Goal: Task Accomplishment & Management: Complete application form

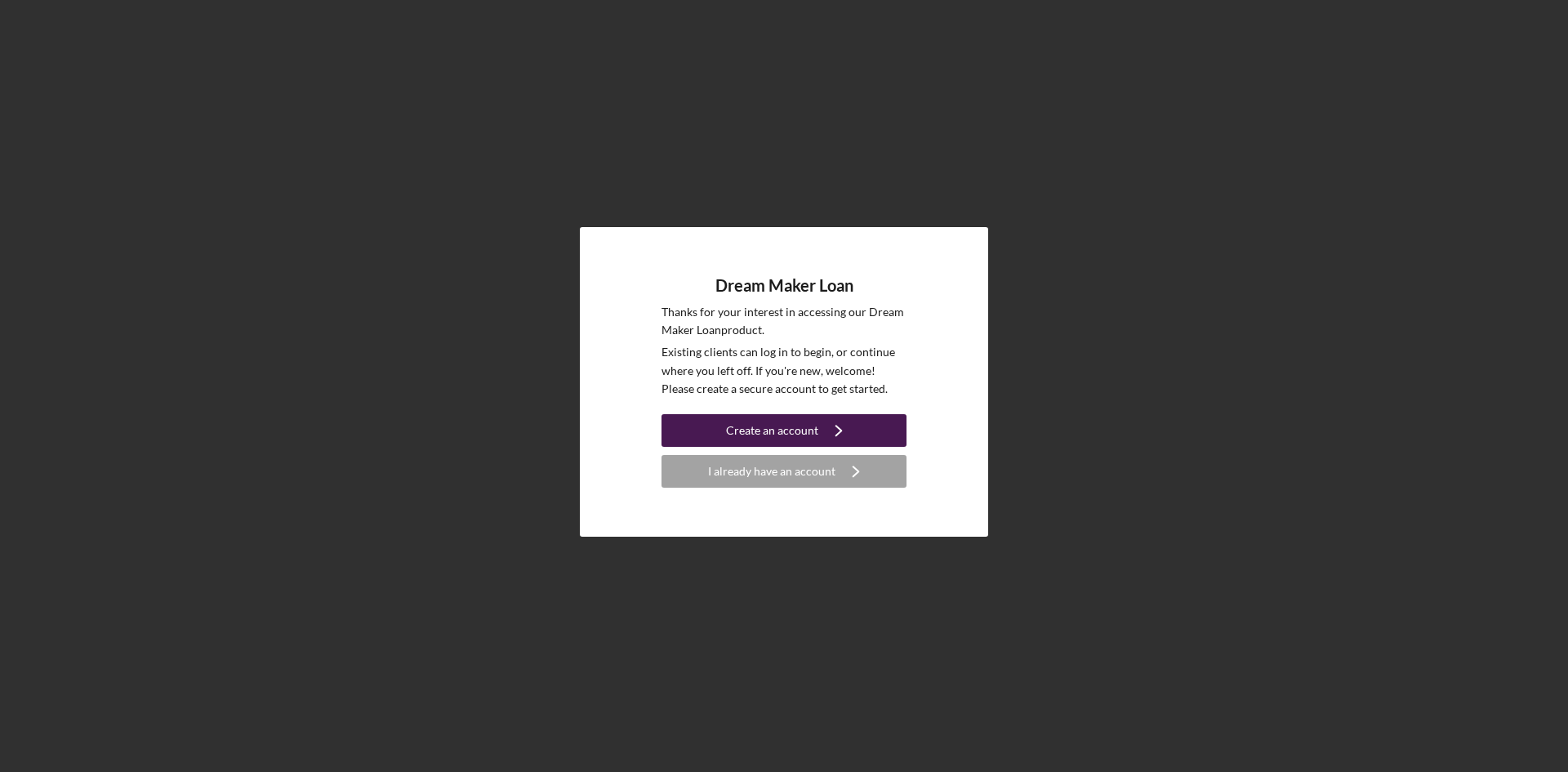
click at [793, 429] on div "Create an account" at bounding box center [772, 431] width 92 height 33
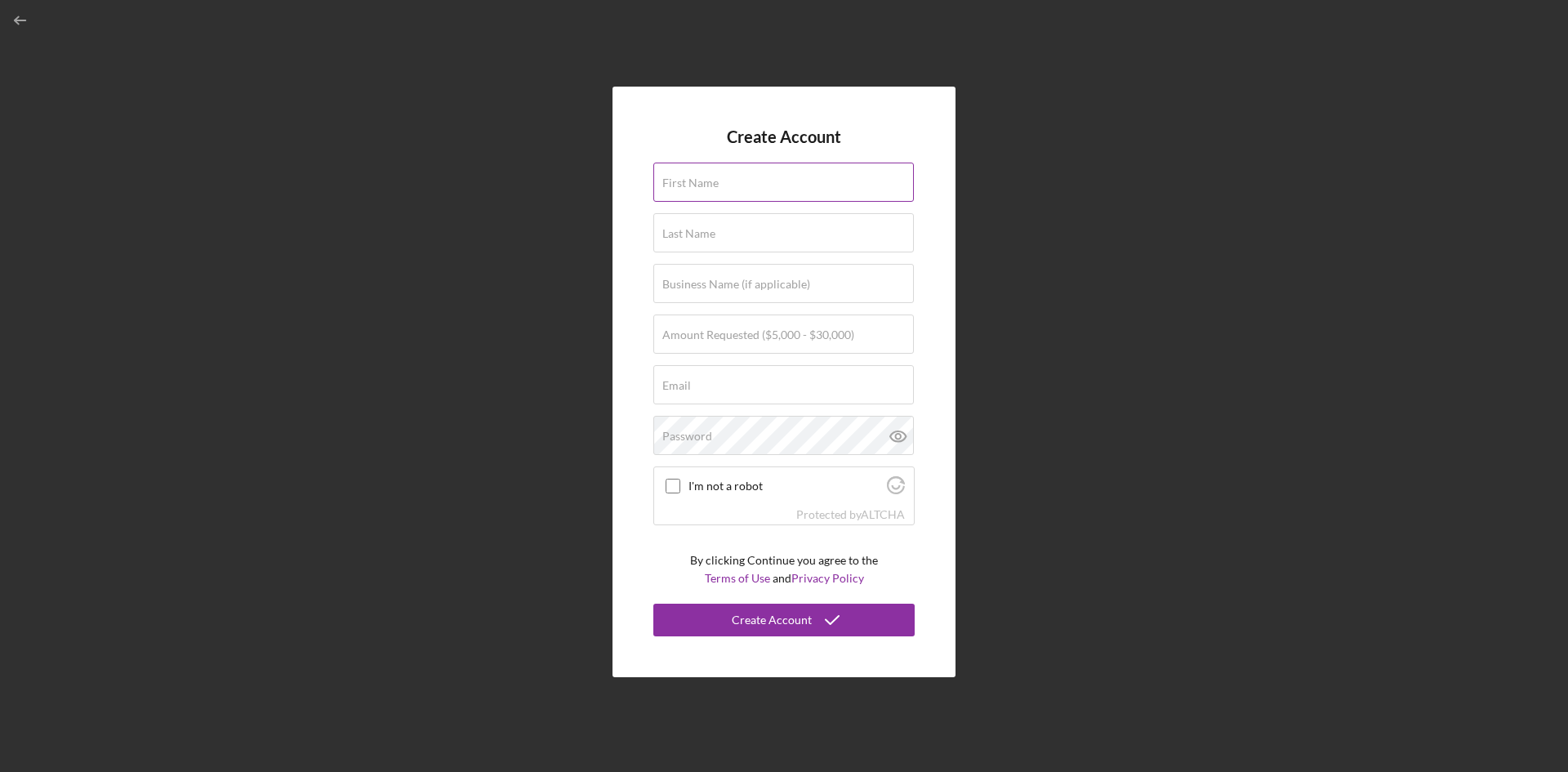
click at [707, 180] on label "First Name" at bounding box center [690, 183] width 56 height 13
click at [707, 180] on input "First Name" at bounding box center [783, 182] width 261 height 39
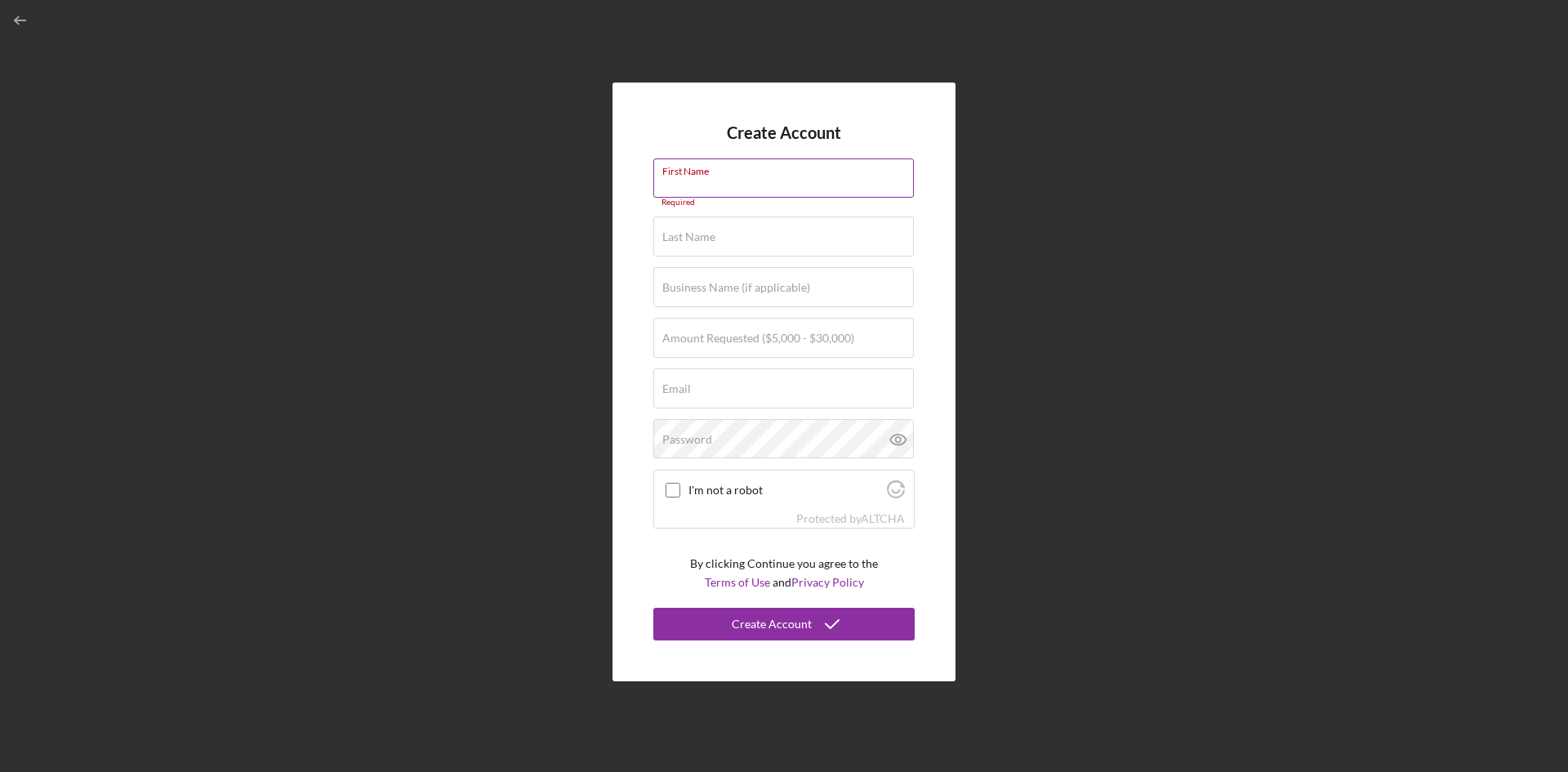
click at [700, 172] on label "First Name" at bounding box center [788, 168] width 252 height 18
click at [700, 172] on input "First Name" at bounding box center [783, 178] width 261 height 39
type input "[PERSON_NAME]"
click at [708, 231] on label "Last Name" at bounding box center [688, 229] width 53 height 13
click at [708, 231] on input "Last Name" at bounding box center [783, 228] width 261 height 39
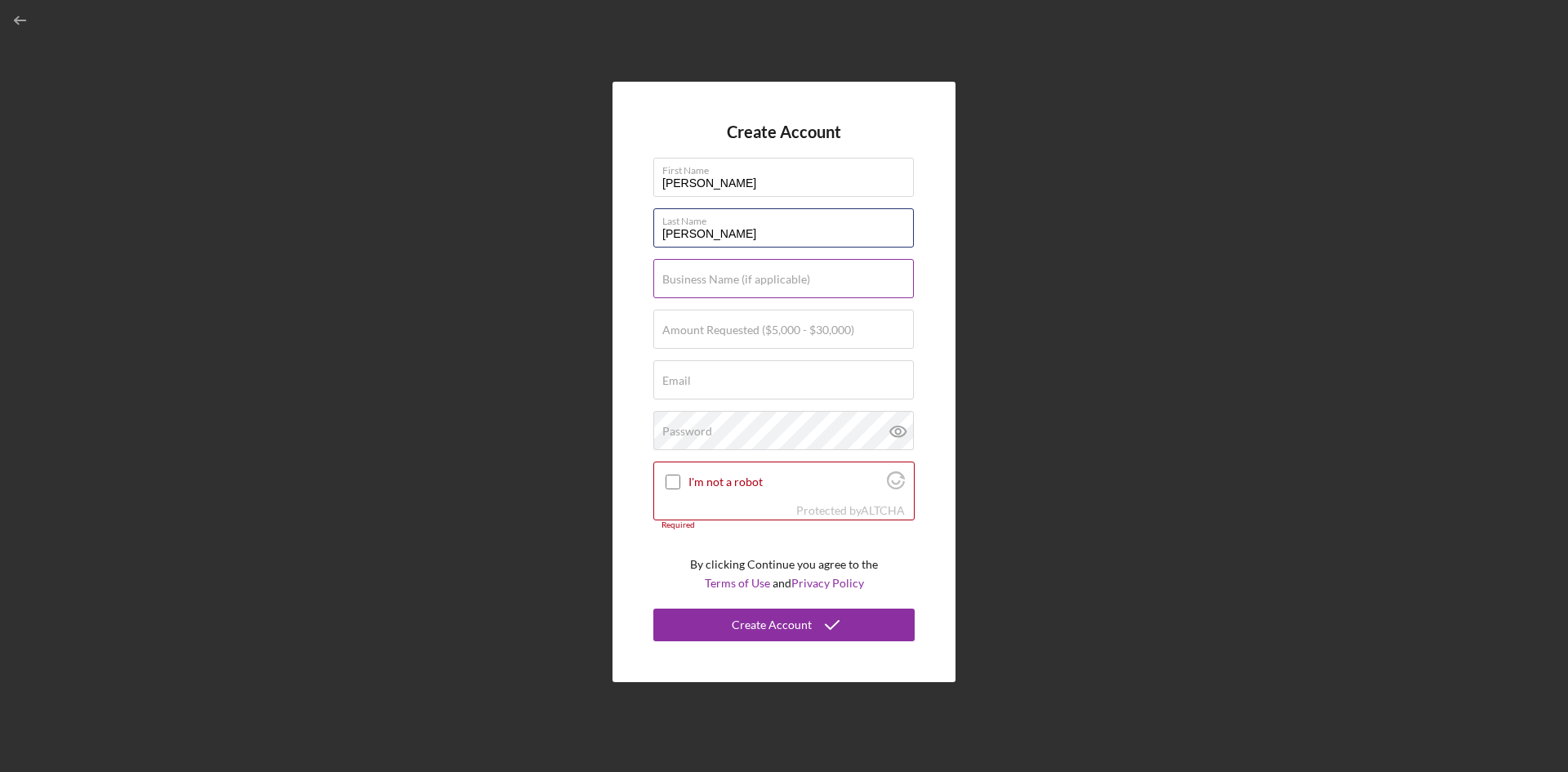
type input "[PERSON_NAME]"
click at [709, 278] on label "Business Name (if applicable)" at bounding box center [736, 279] width 148 height 13
click at [709, 278] on input "Business Name (if applicable)" at bounding box center [783, 279] width 261 height 39
click at [694, 282] on input "Business Name (if applicable)" at bounding box center [783, 279] width 261 height 39
paste input "EDISON TEXMEX DELI LLC"
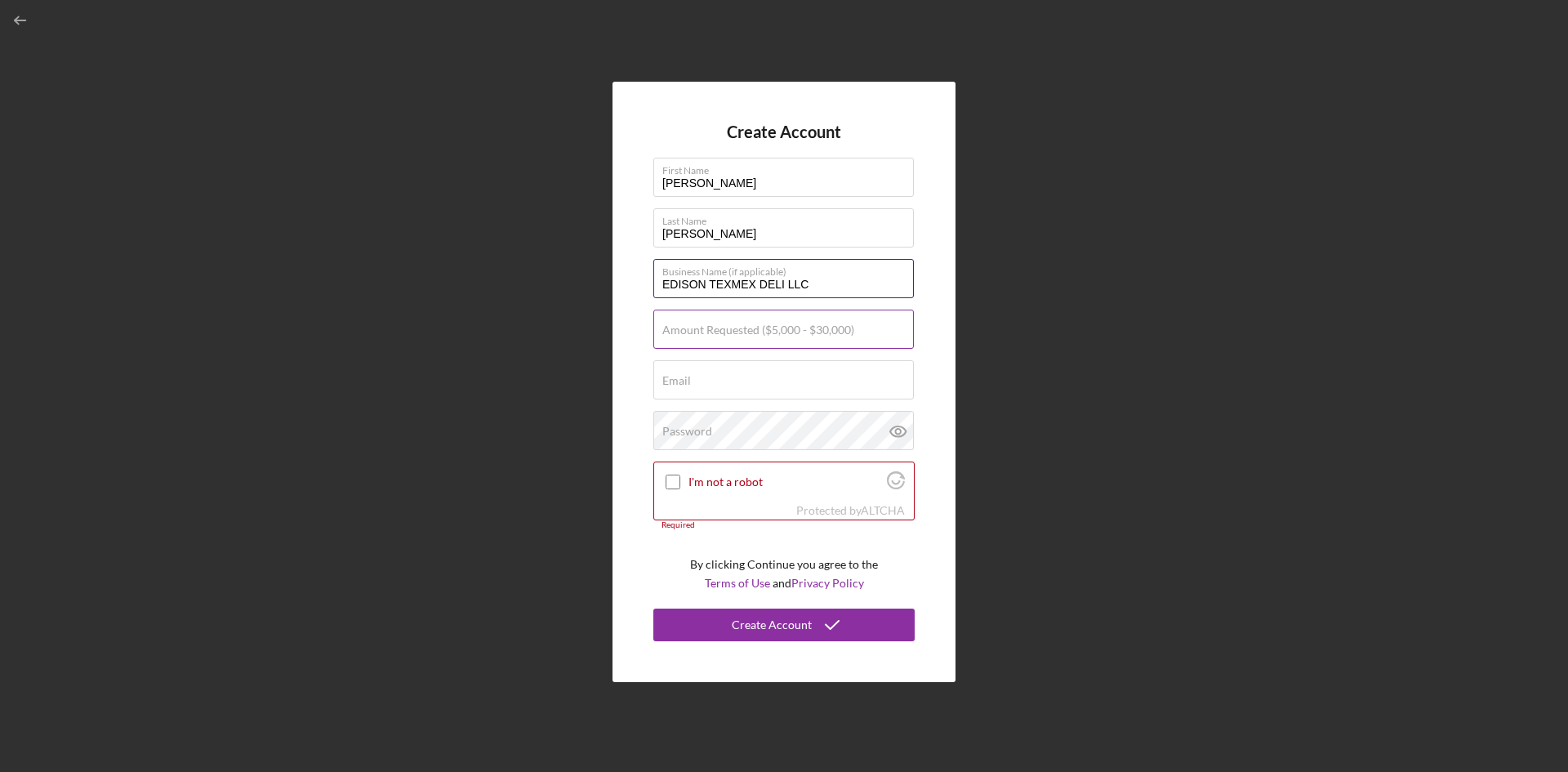
type input "EDISON TEXMEX DELI LLC"
click at [774, 337] on input "Amount Requested ($5,000 - $30,000)" at bounding box center [783, 329] width 261 height 39
type input "$30,000"
click at [689, 382] on label "Email" at bounding box center [676, 381] width 29 height 13
click at [689, 382] on input "Email" at bounding box center [783, 380] width 261 height 39
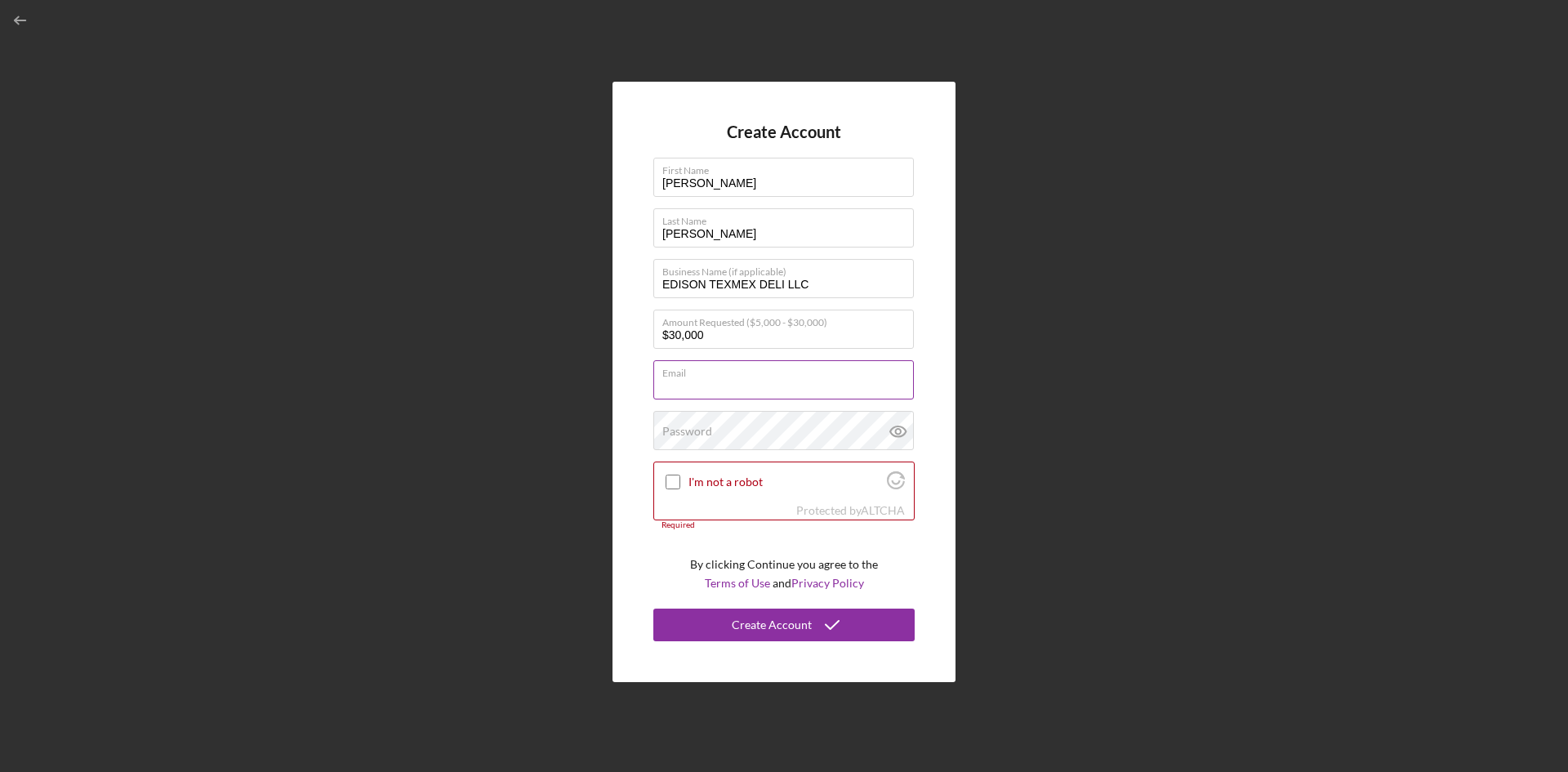
paste input "EDISON TEXMEX DELI LLC"
type input "EDISON TEXMEX DELI LLC"
drag, startPoint x: 796, startPoint y: 385, endPoint x: 570, endPoint y: 386, distance: 226.0
click at [570, 386] on div "Create Account First Name [PERSON_NAME] Last Name [PERSON_NAME] Business Name (…" at bounding box center [784, 382] width 1552 height 764
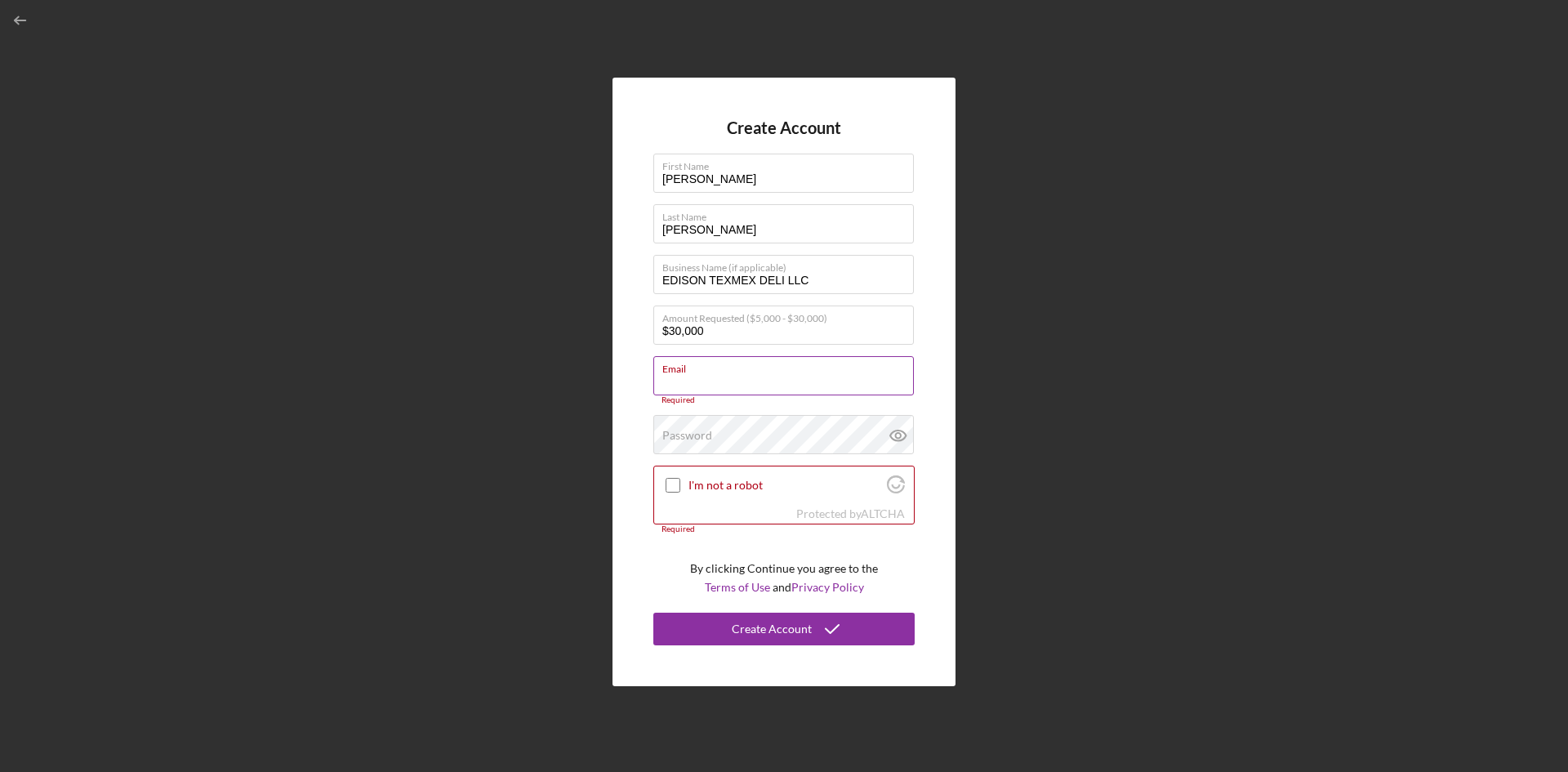
click at [675, 380] on input "Email" at bounding box center [783, 376] width 261 height 39
paste input "[EMAIL_ADDRESS][DOMAIN_NAME]"
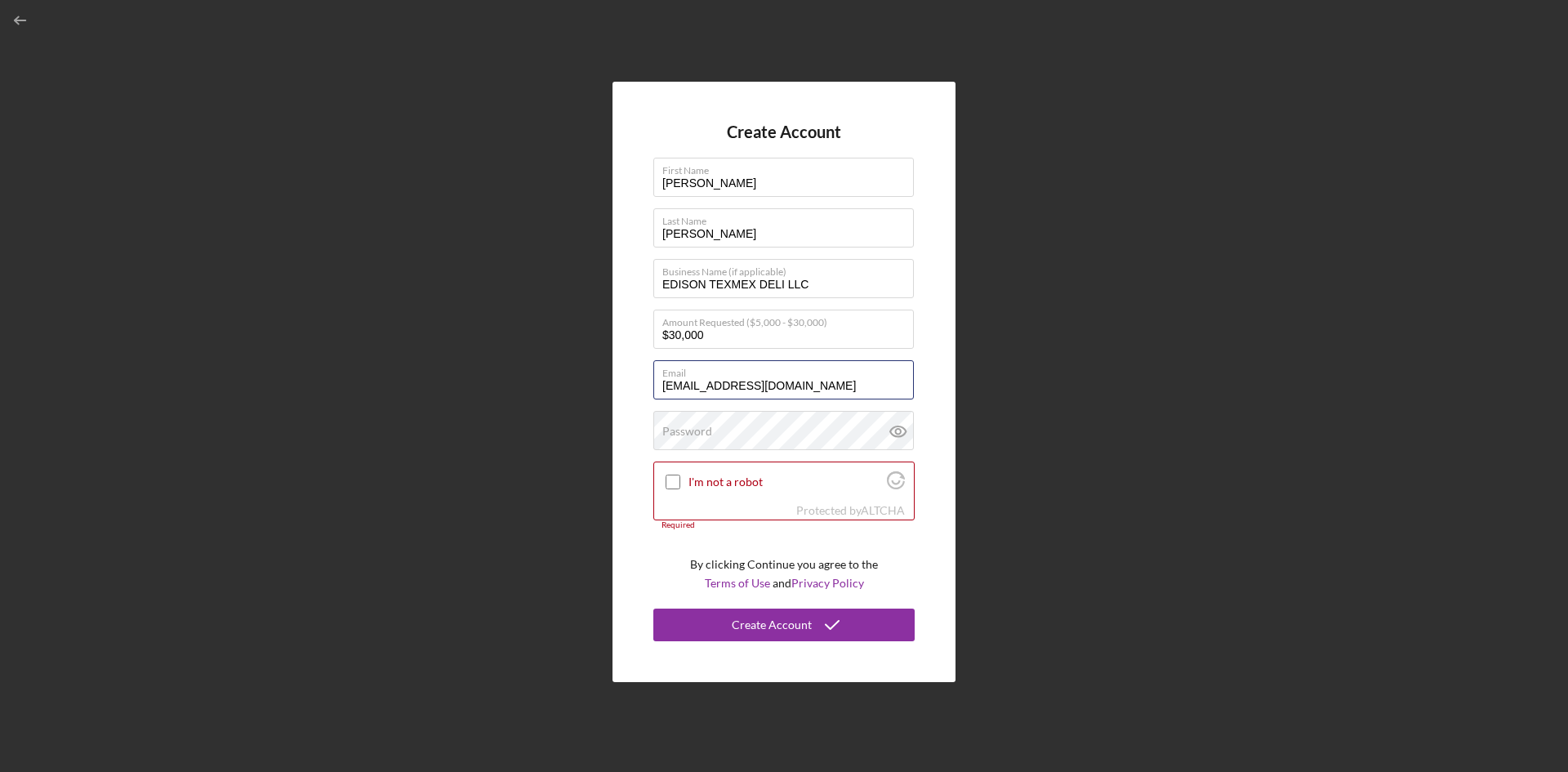
type input "[EMAIL_ADDRESS][DOMAIN_NAME]"
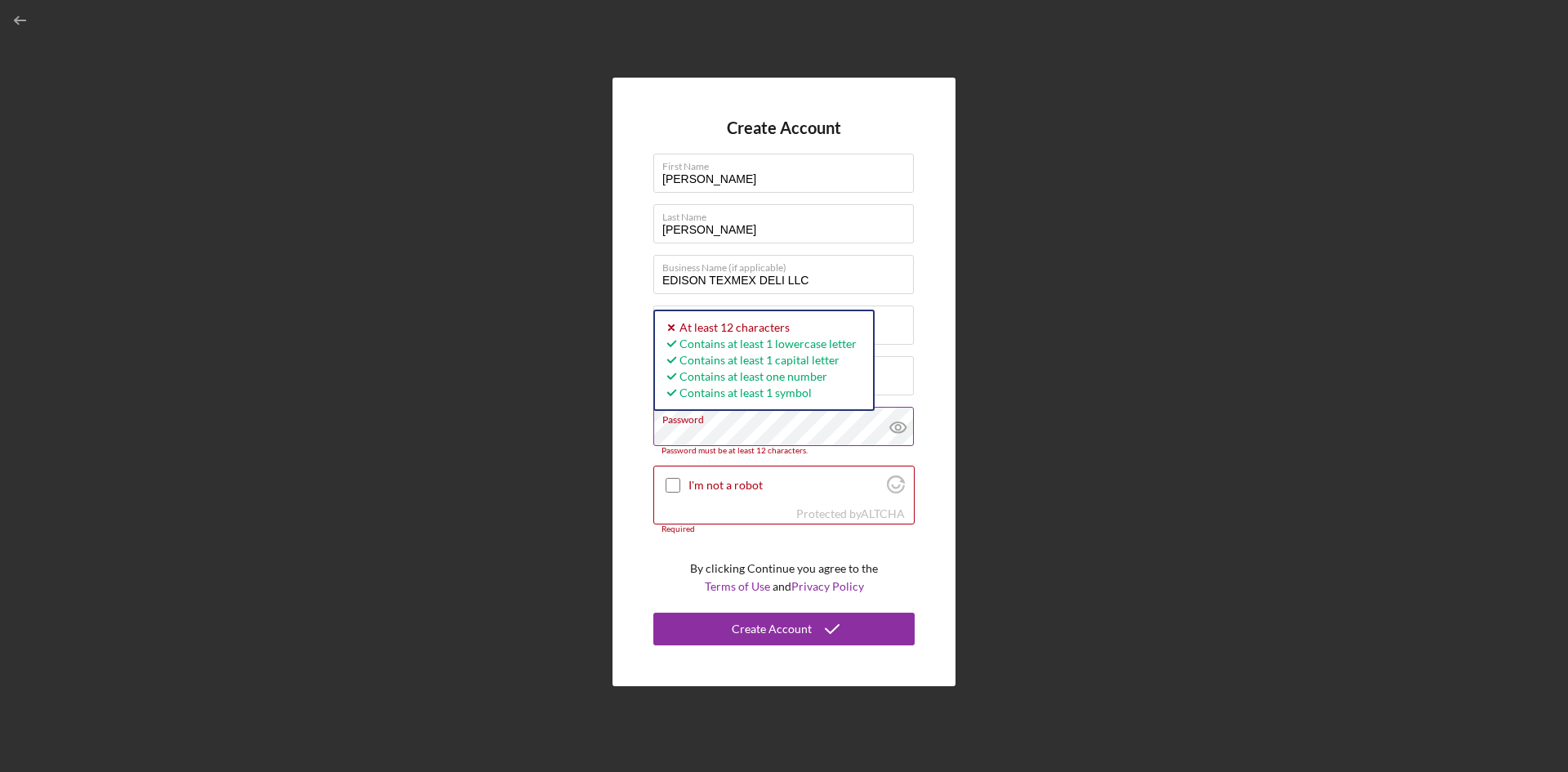
click at [900, 427] on icon at bounding box center [898, 427] width 5 height 5
click at [1130, 384] on div "Create Account First Name [PERSON_NAME] Last Name [PERSON_NAME] Business Name (…" at bounding box center [784, 382] width 1552 height 764
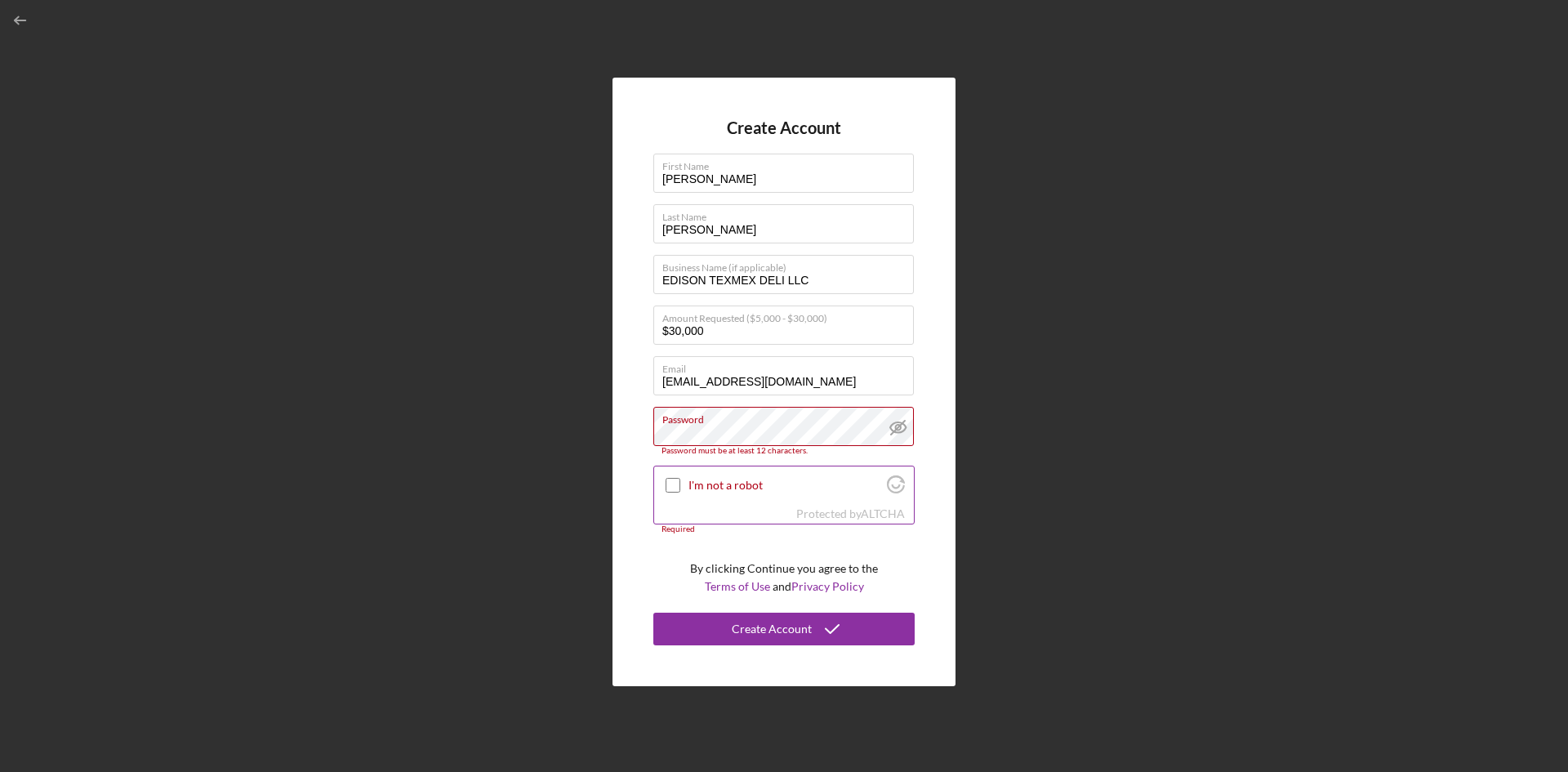
click at [675, 486] on input "I'm not a robot" at bounding box center [673, 485] width 15 height 15
checkbox input "true"
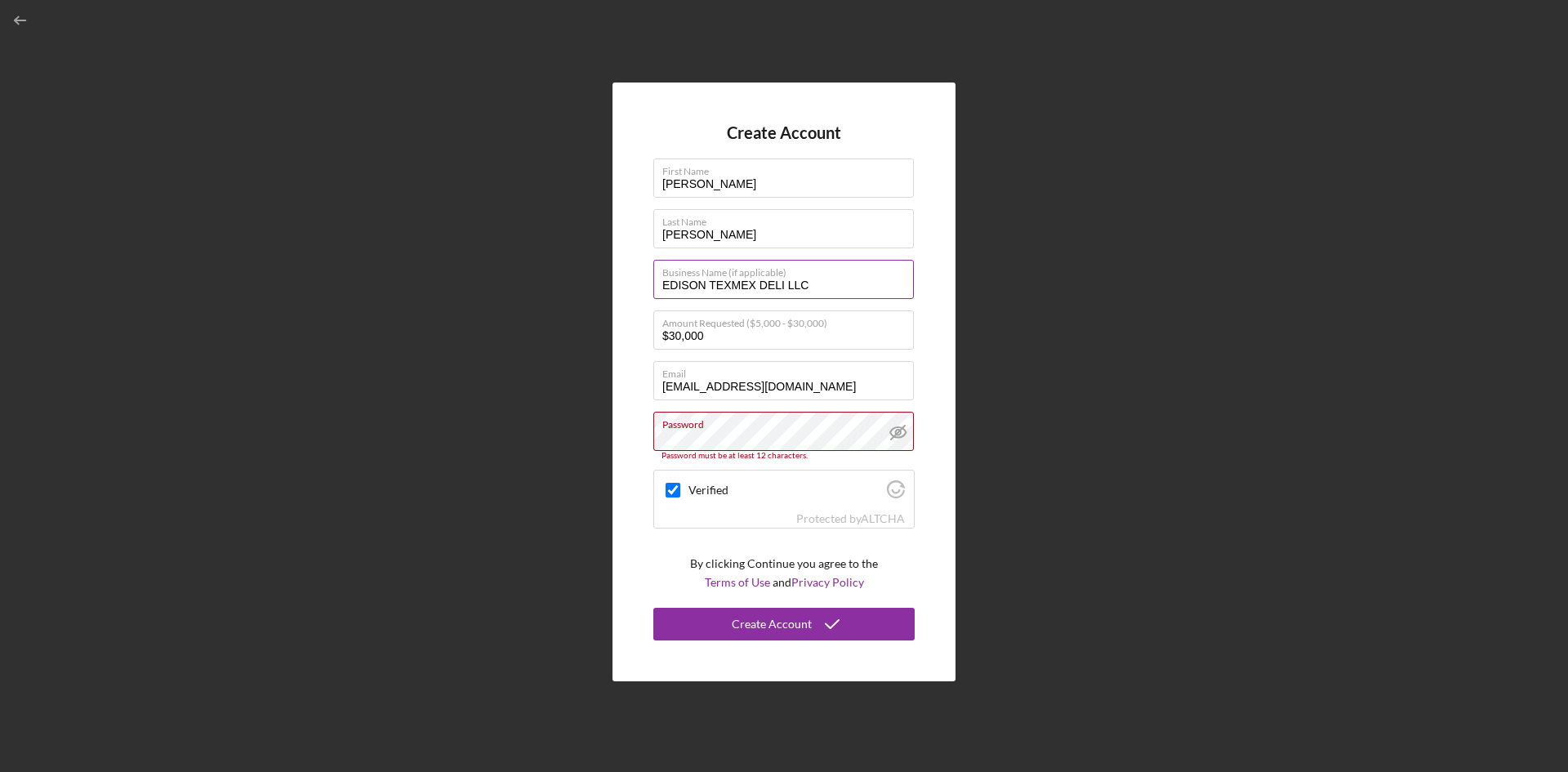
click at [778, 270] on label "Business Name (if applicable)" at bounding box center [788, 270] width 252 height 18
click at [778, 270] on input "EDISON TEXMEX DELI LLC" at bounding box center [783, 279] width 261 height 39
drag, startPoint x: 835, startPoint y: 382, endPoint x: 642, endPoint y: 383, distance: 193.0
click at [642, 383] on div "Create Account First Name [PERSON_NAME] Last Name [PERSON_NAME] Business Name (…" at bounding box center [784, 382] width 343 height 599
click at [676, 388] on input "[EMAIL_ADDRESS][DOMAIN_NAME]" at bounding box center [783, 381] width 261 height 39
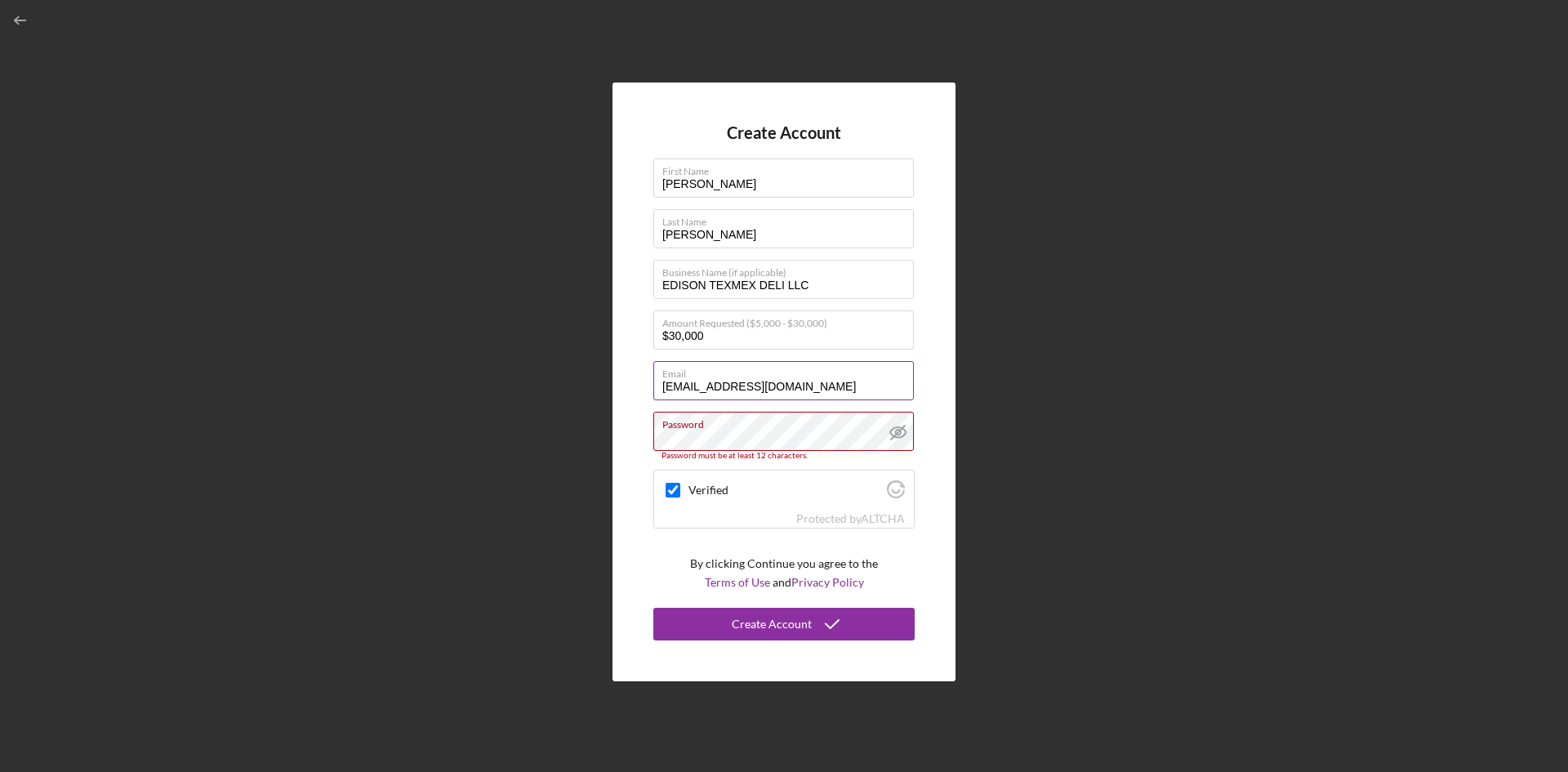
click at [670, 388] on input "[EMAIL_ADDRESS][DOMAIN_NAME]" at bounding box center [783, 381] width 261 height 39
type input "[EMAIL_ADDRESS][DOMAIN_NAME]"
click at [1061, 415] on div "Create Account First Name [PERSON_NAME] Last Name [PERSON_NAME] Business Name (…" at bounding box center [784, 382] width 1552 height 764
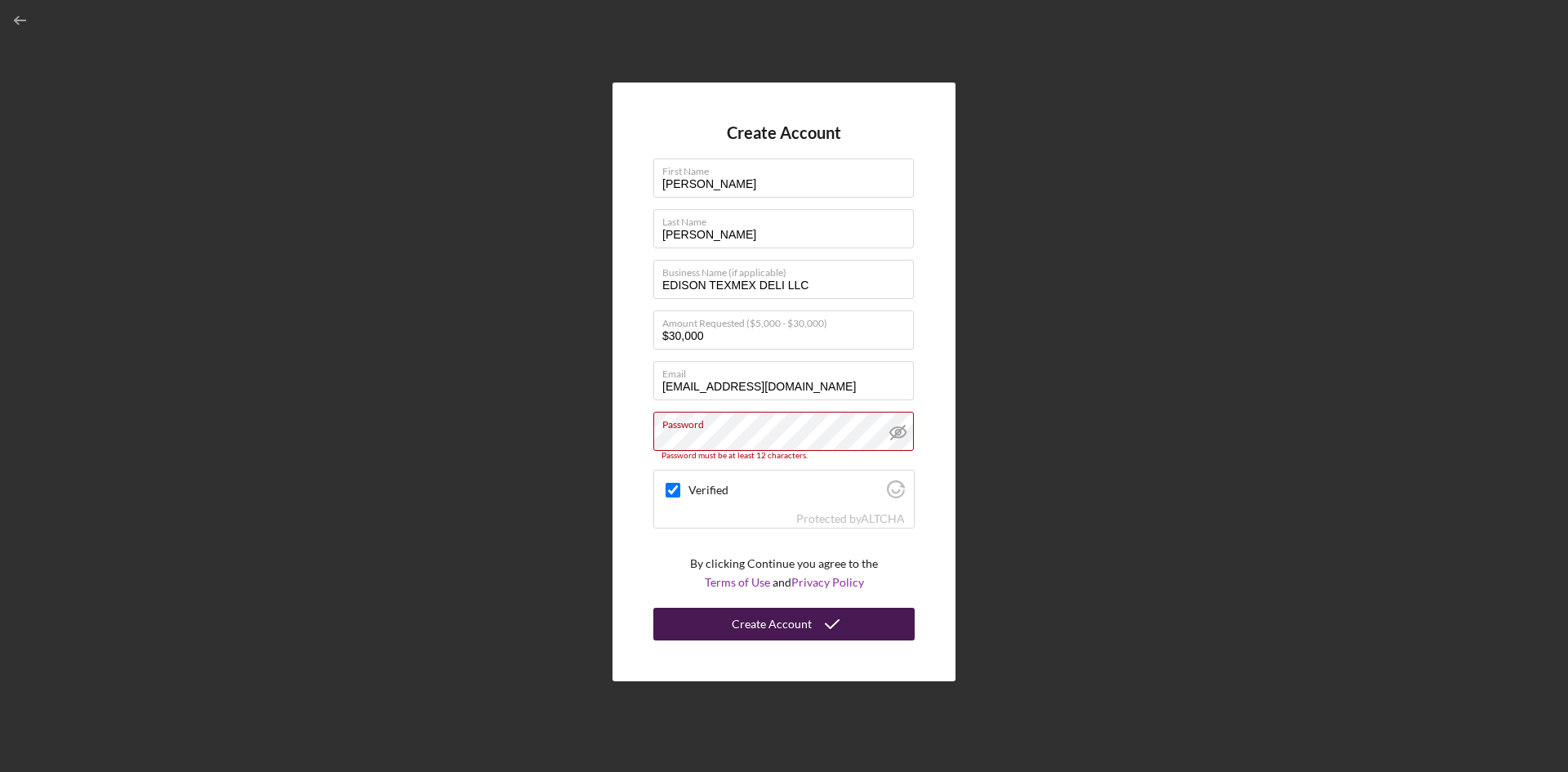
click at [770, 625] on div "Create Account" at bounding box center [772, 624] width 80 height 33
click at [820, 621] on icon "submit" at bounding box center [832, 624] width 41 height 41
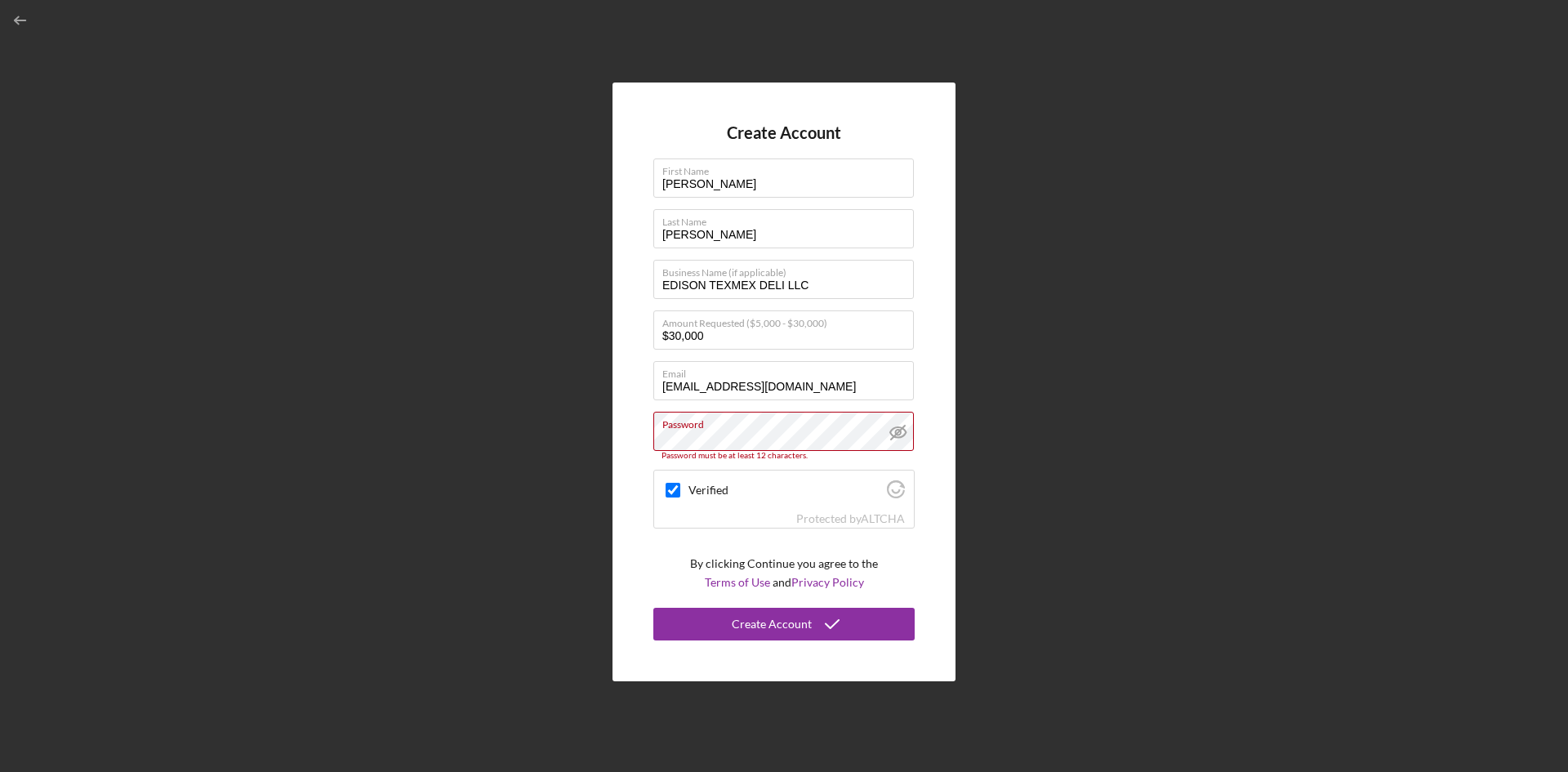
click at [898, 427] on icon at bounding box center [898, 432] width 16 height 11
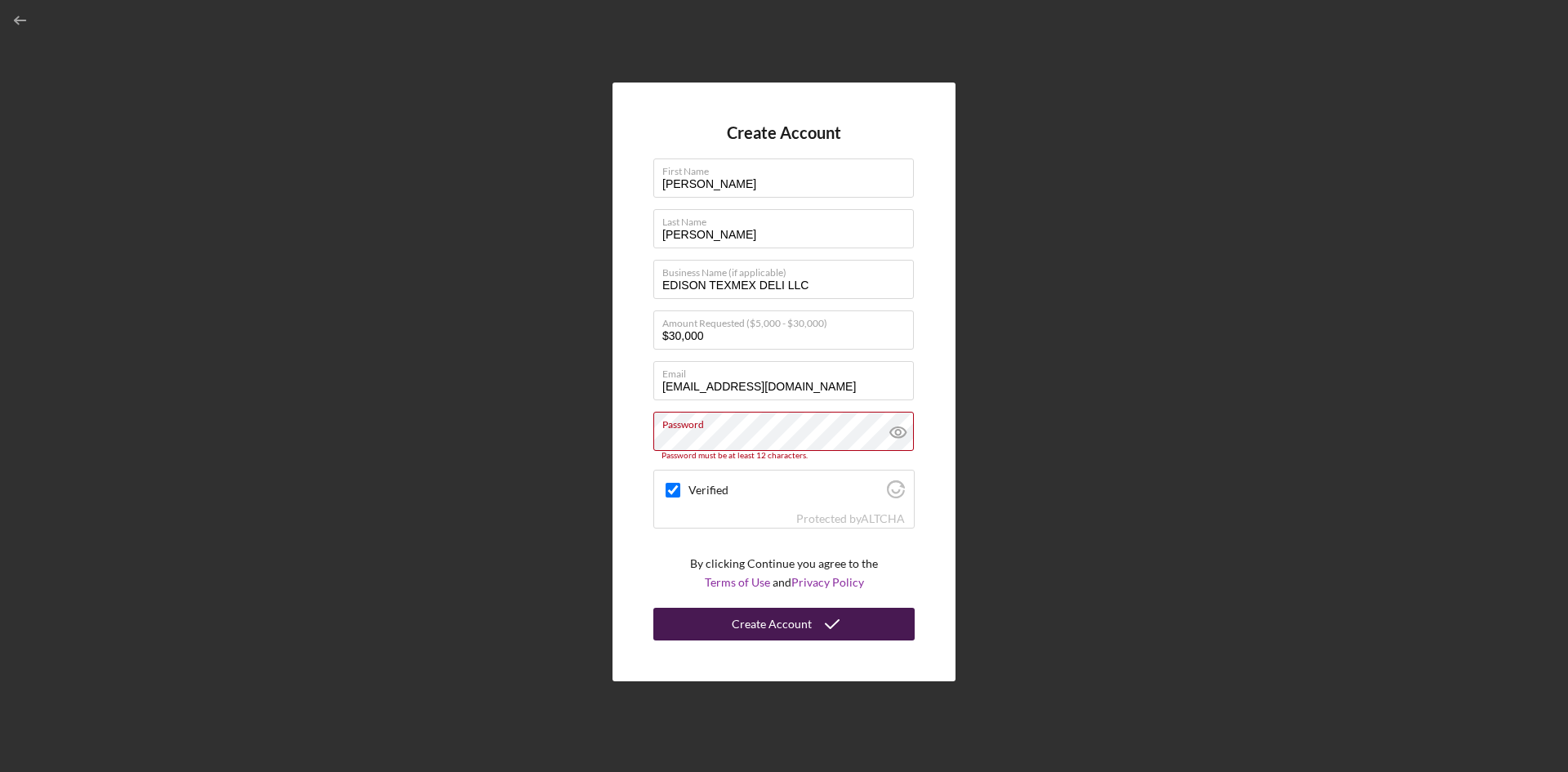
click at [780, 624] on div "Create Account" at bounding box center [772, 624] width 80 height 33
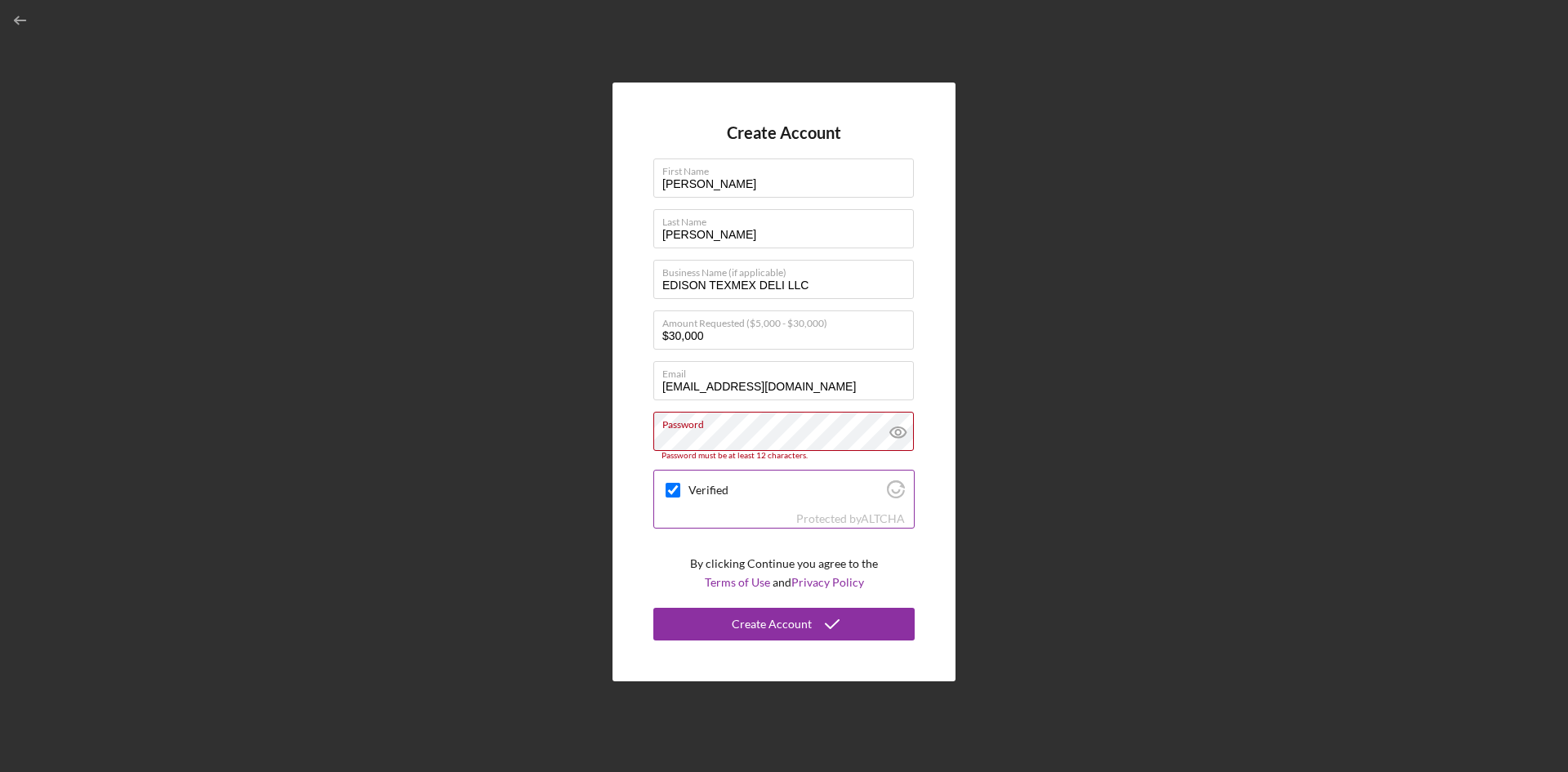
click at [673, 490] on input "Verified" at bounding box center [673, 490] width 15 height 15
click at [1092, 292] on div "Create Account First Name [PERSON_NAME] Last Name [PERSON_NAME] Business Name (…" at bounding box center [784, 382] width 1552 height 764
click at [488, 363] on div "Create Account First Name [PERSON_NAME] Last Name [PERSON_NAME] Business Name (…" at bounding box center [784, 382] width 1552 height 764
click at [705, 348] on input "$30,000" at bounding box center [783, 330] width 261 height 39
click at [713, 338] on input "$30,000" at bounding box center [783, 330] width 261 height 39
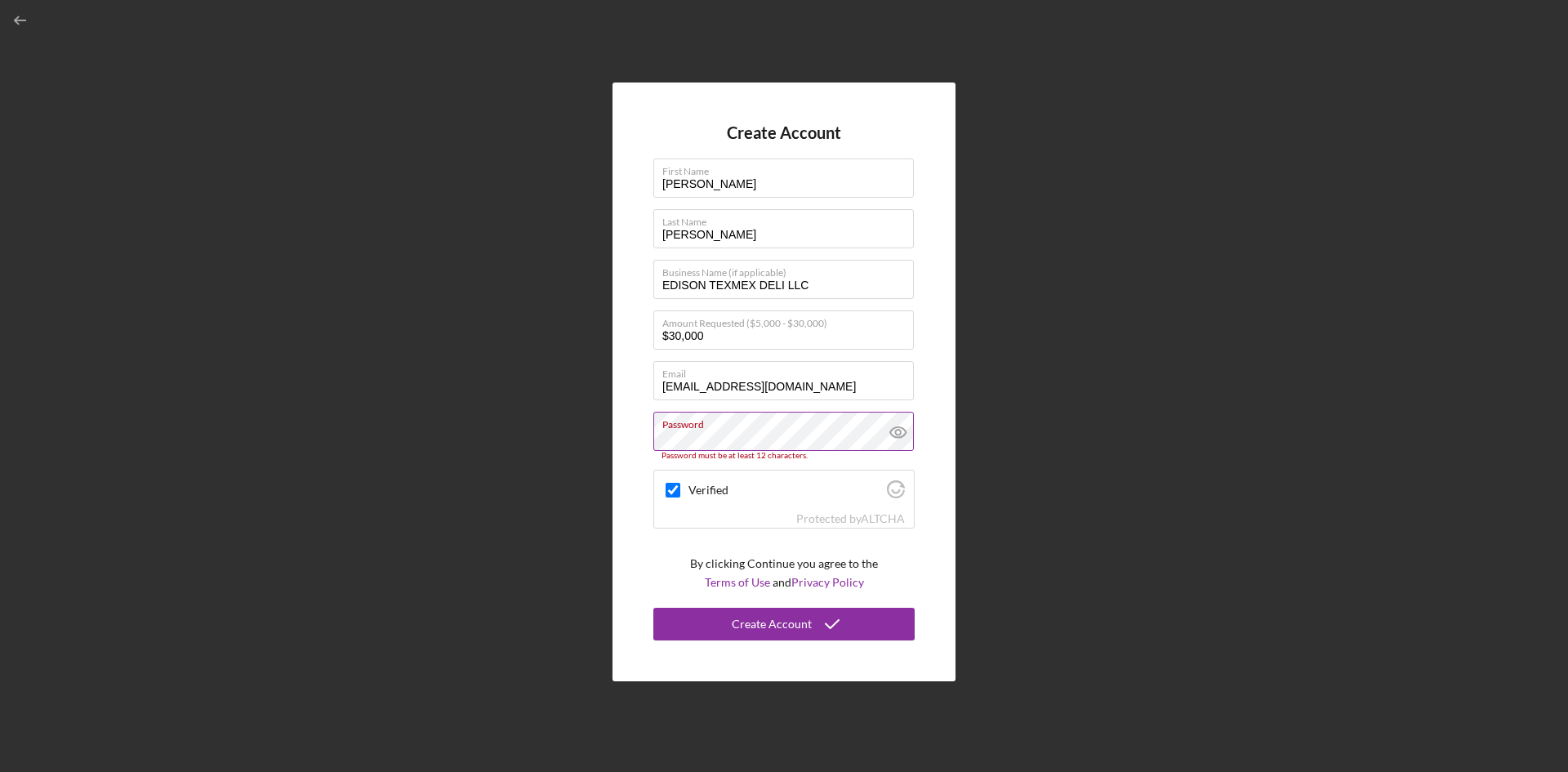
click at [721, 427] on label "Password" at bounding box center [788, 422] width 252 height 18
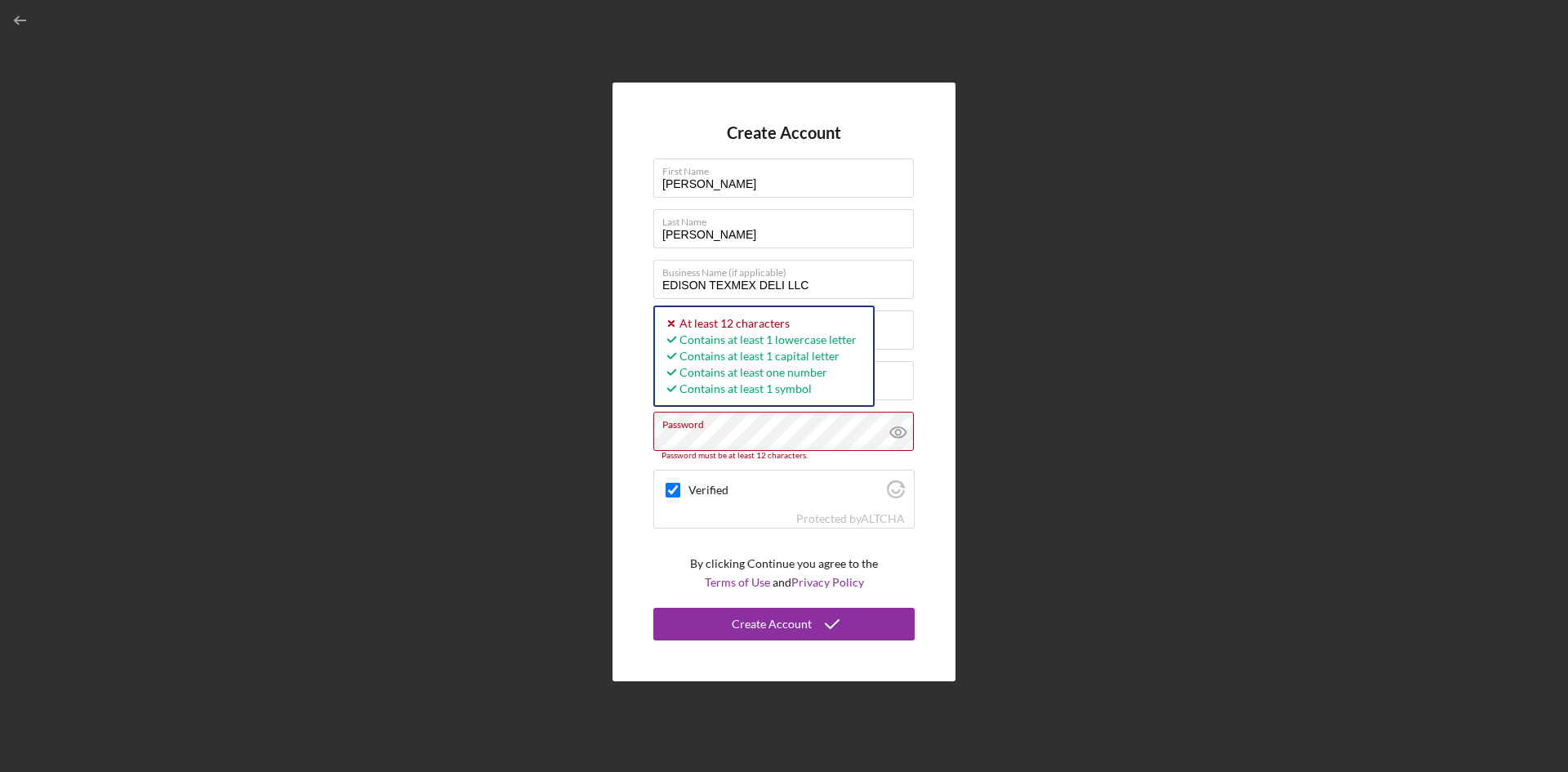
click at [898, 430] on icon at bounding box center [898, 432] width 5 height 5
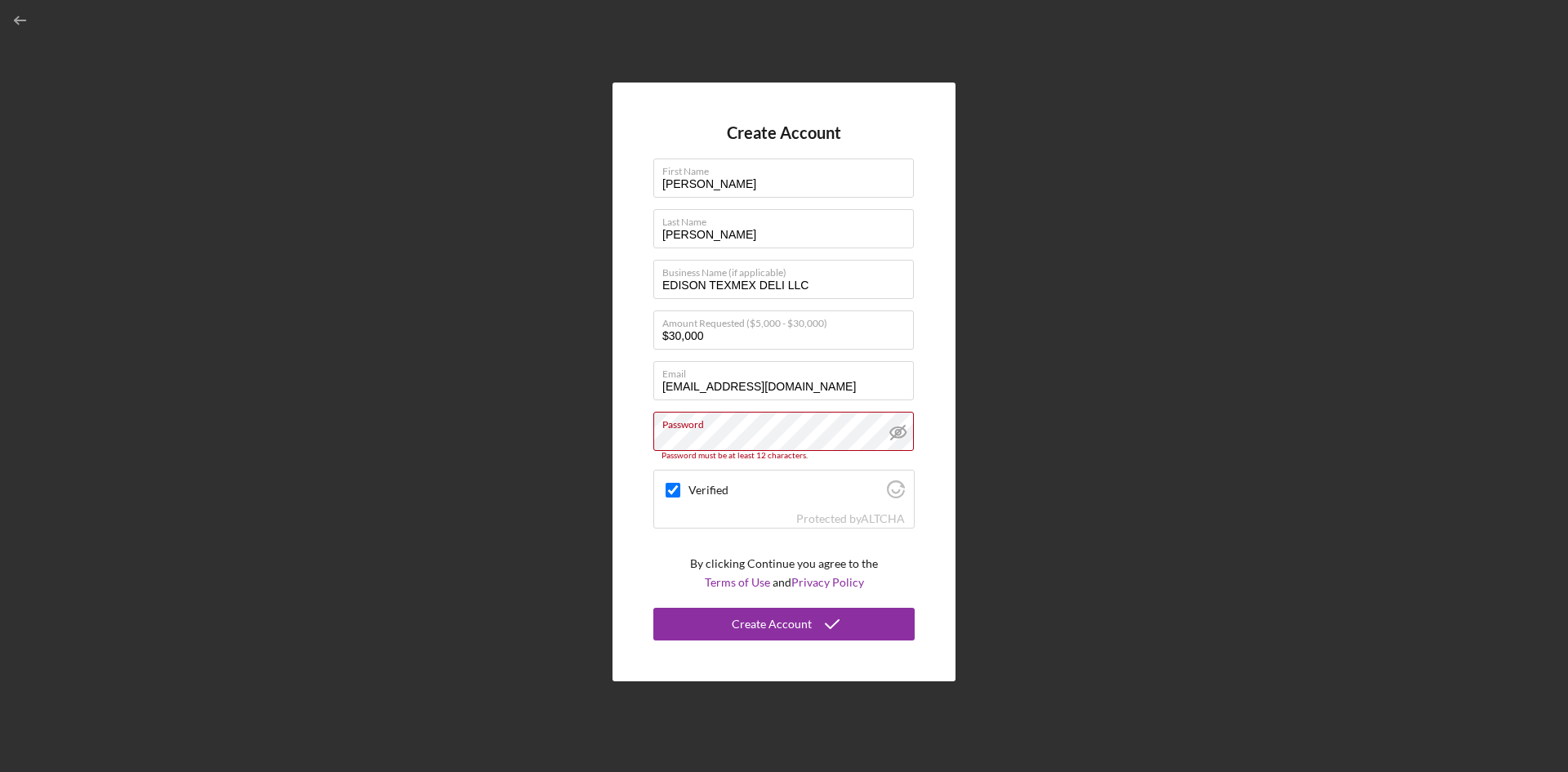
click at [898, 430] on icon at bounding box center [898, 432] width 5 height 5
click at [835, 501] on div "Verified" at bounding box center [784, 489] width 260 height 38
click at [670, 490] on input "Verified" at bounding box center [673, 490] width 15 height 15
click at [252, 384] on div "Create Account First Name [PERSON_NAME] Last Name [PERSON_NAME] Business Name (…" at bounding box center [784, 382] width 1552 height 764
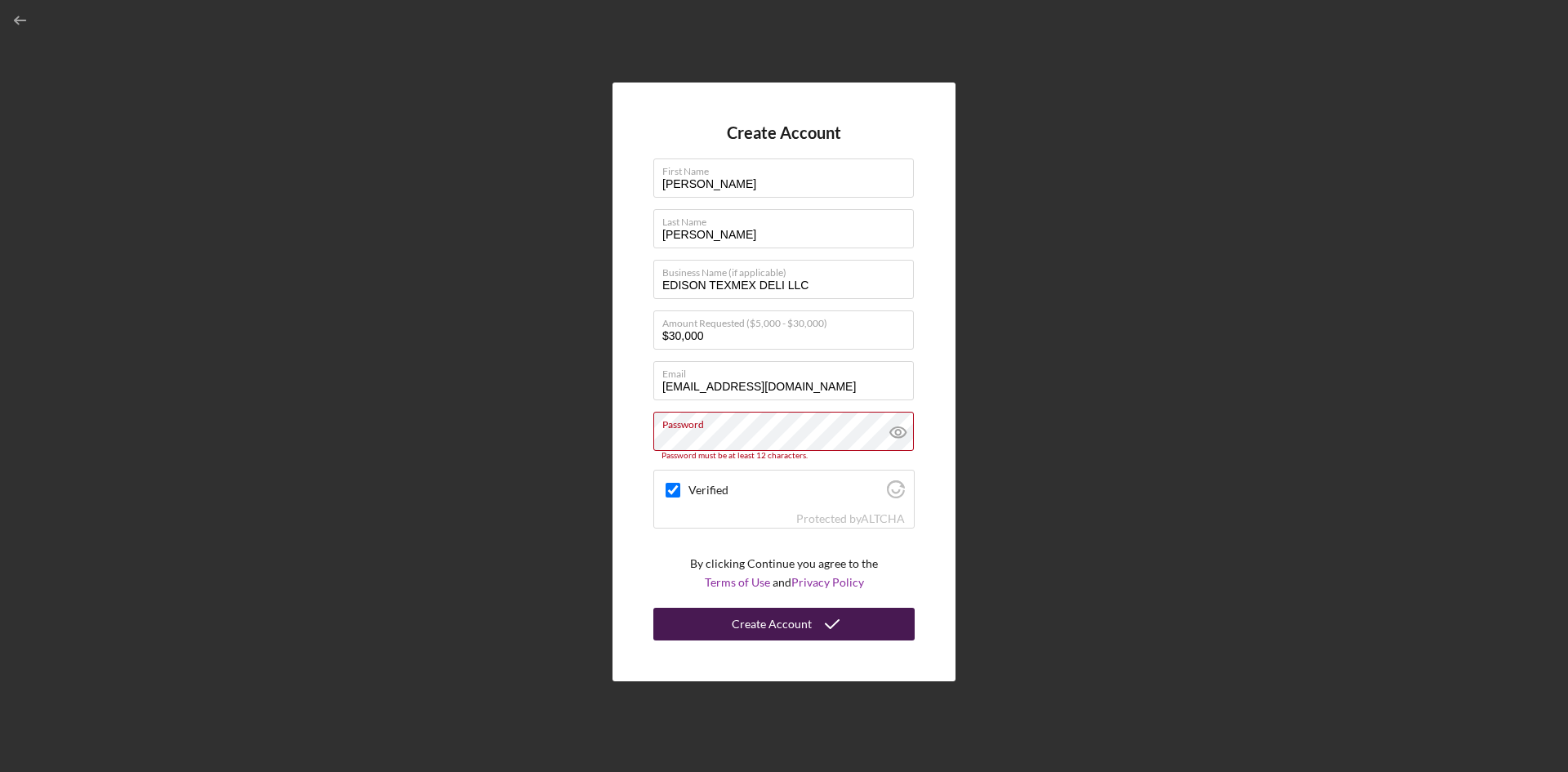
click at [802, 627] on div "Create Account" at bounding box center [772, 624] width 80 height 33
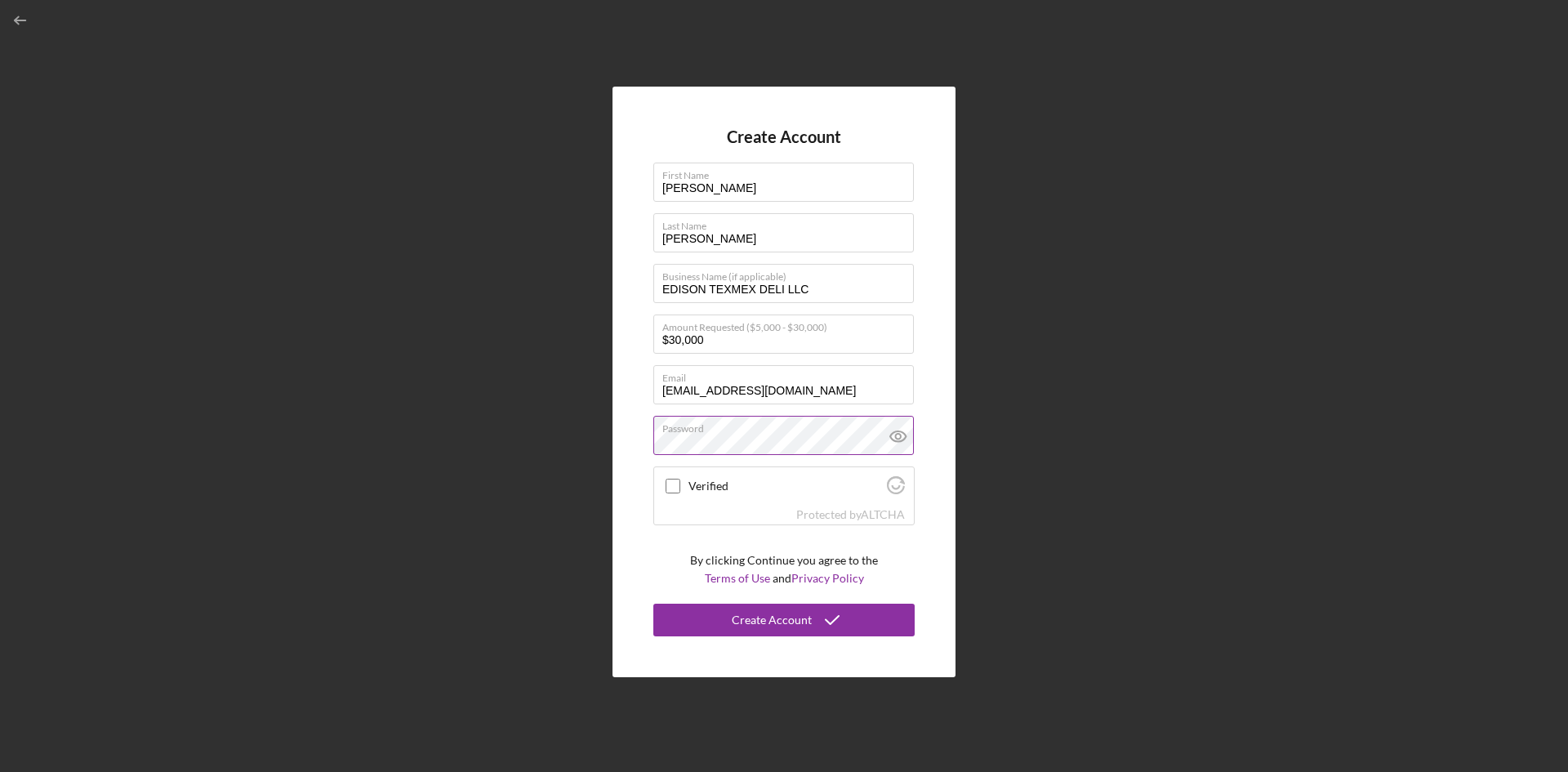
checkbox input "true"
click at [783, 619] on div "Create Account" at bounding box center [772, 620] width 80 height 33
